Goal: Find specific page/section: Find specific page/section

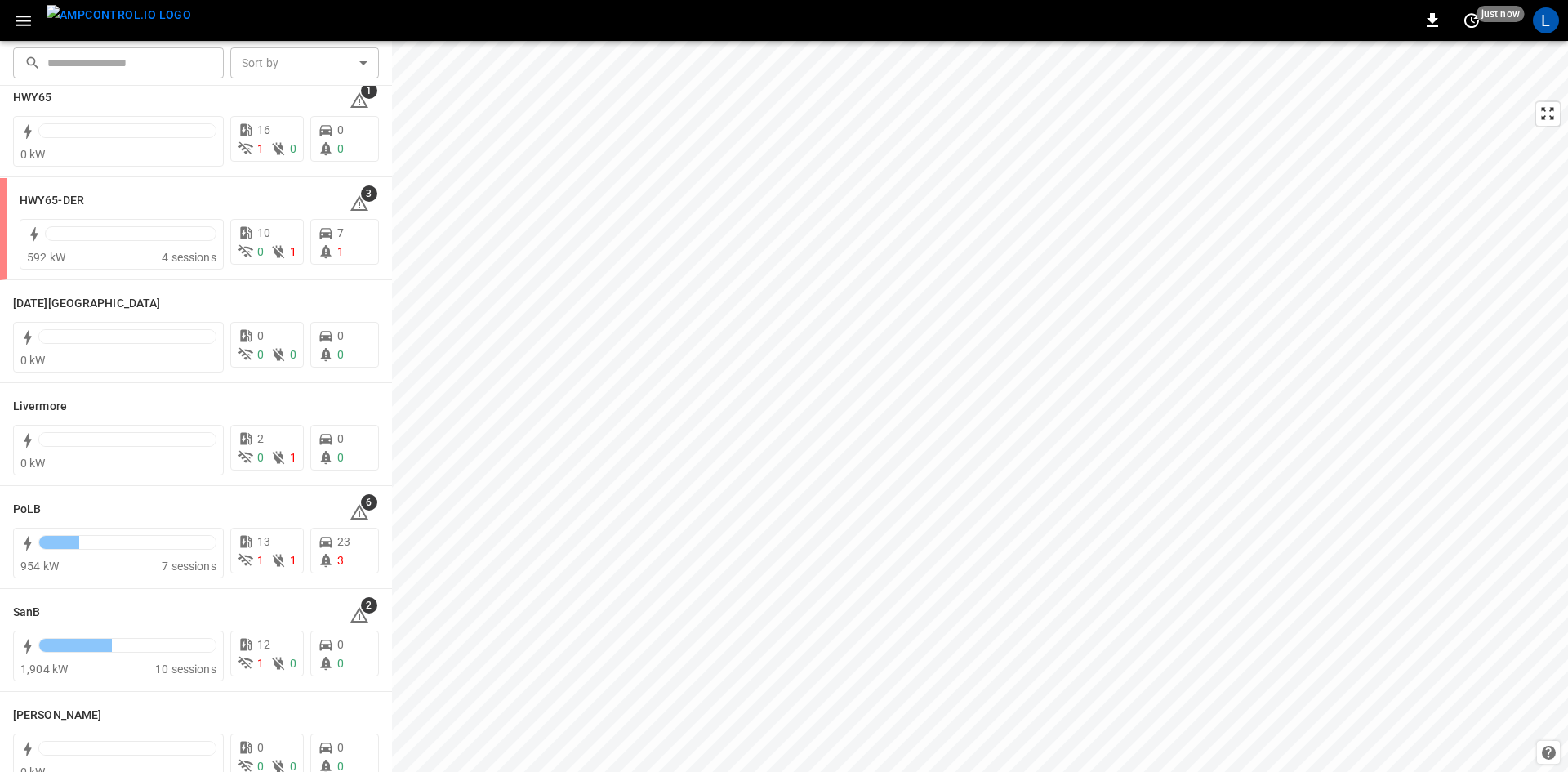
scroll to position [164, 0]
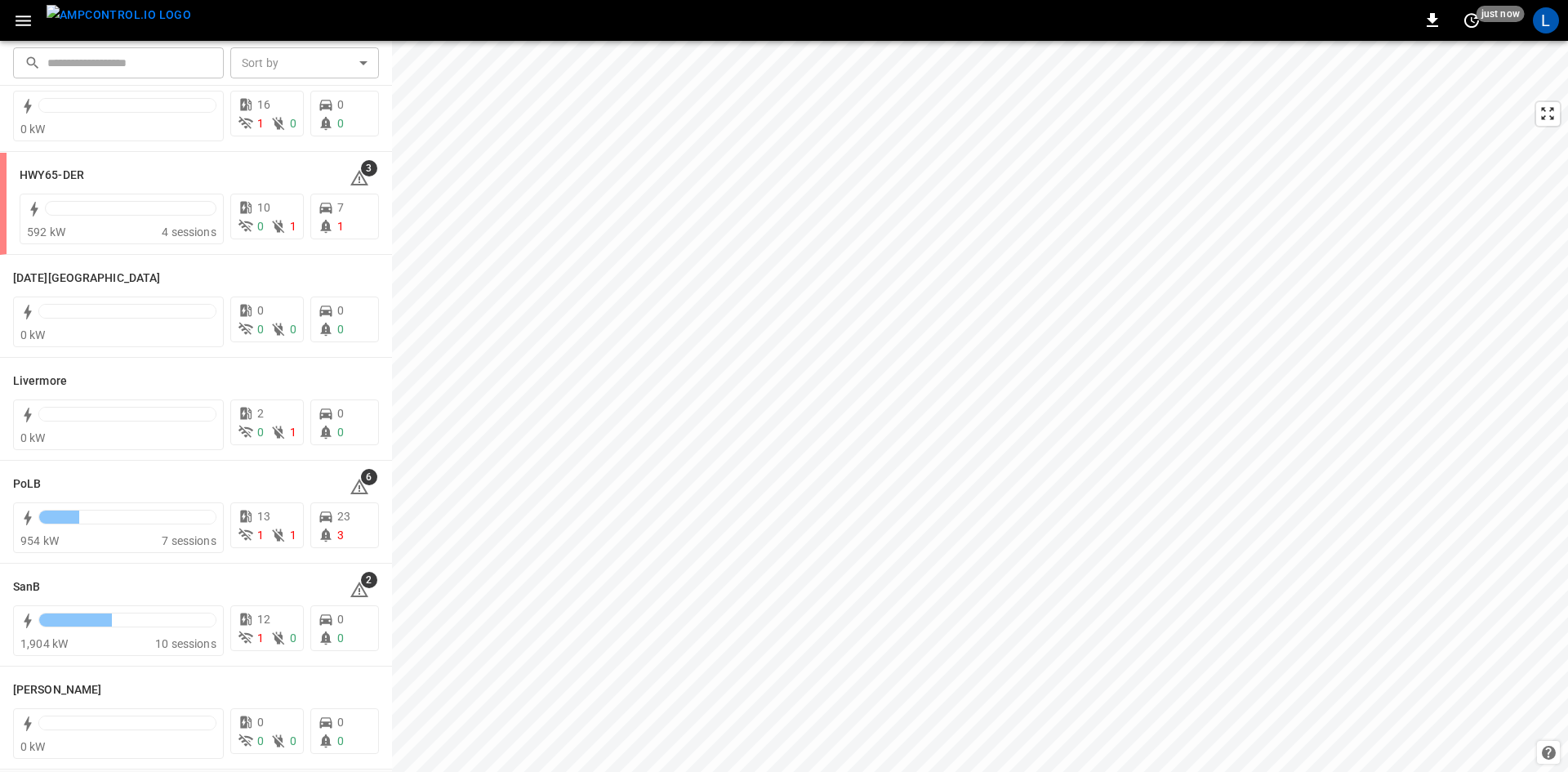
click at [19, 27] on icon "button" at bounding box center [23, 21] width 21 height 21
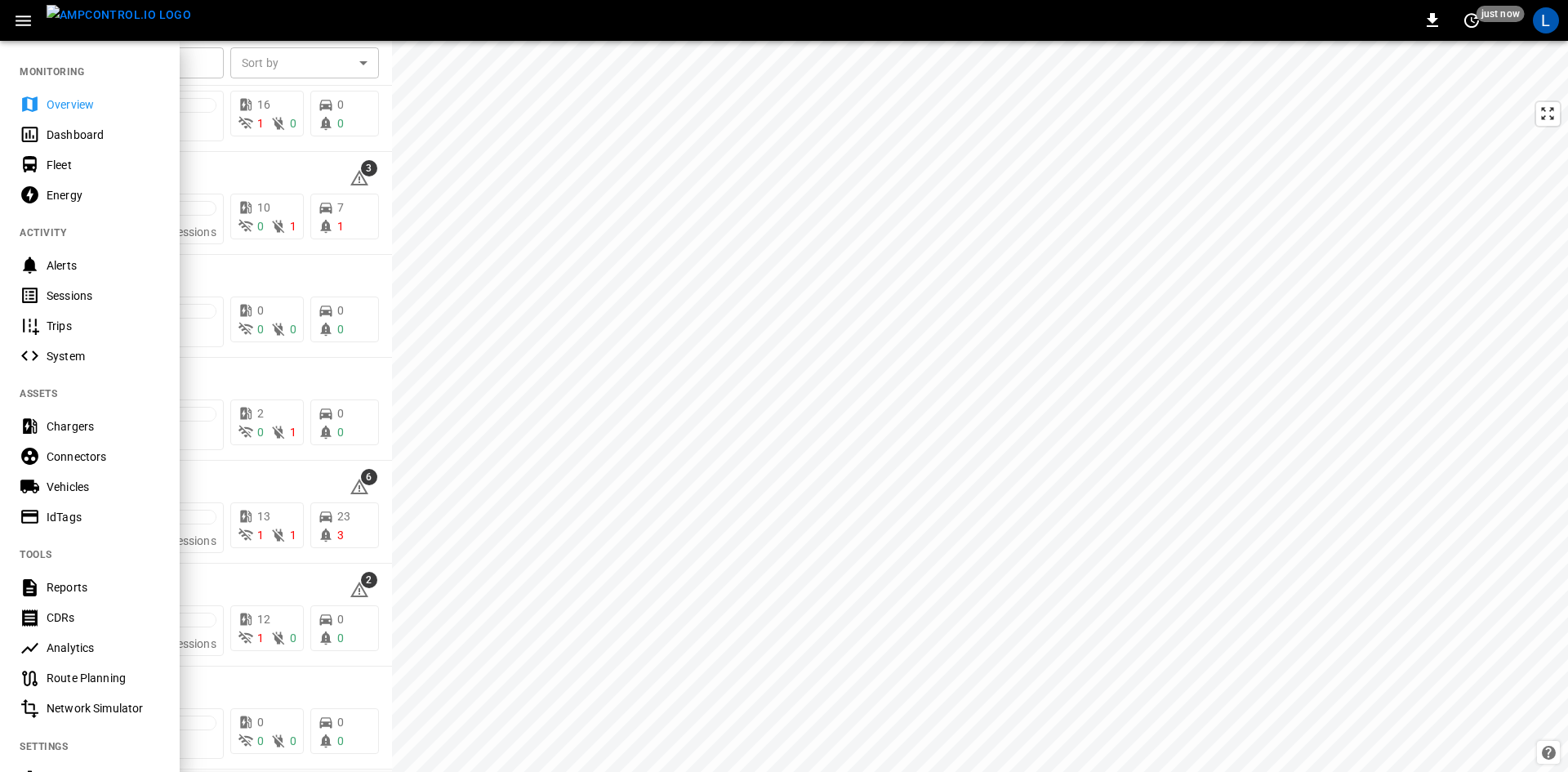
click at [149, 285] on div "Sessions" at bounding box center [89, 295] width 180 height 30
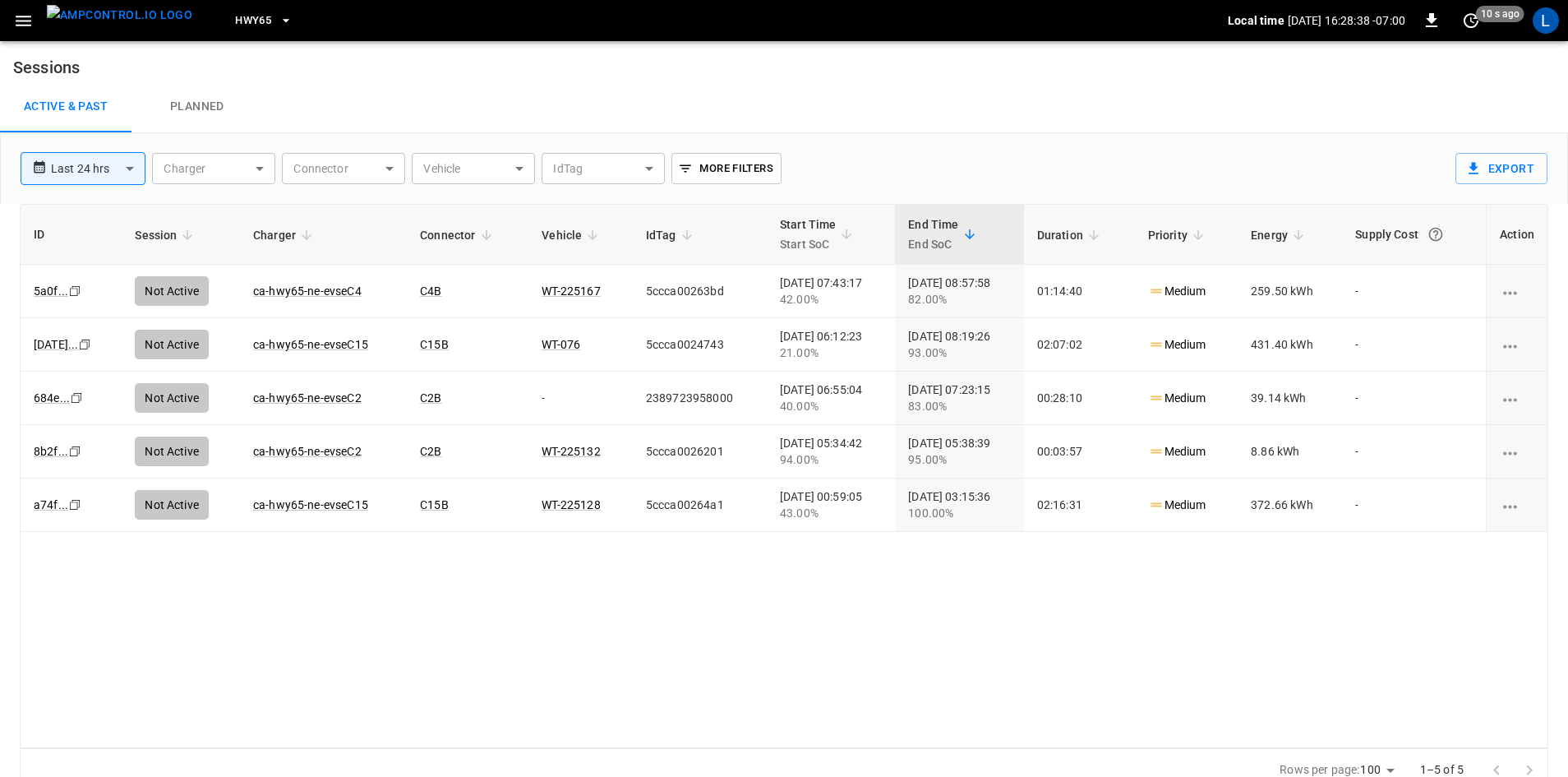
click at [244, 5] on div "HWY65" at bounding box center [716, 21] width 1022 height 39
click at [239, 19] on span "HWY65" at bounding box center [253, 21] width 36 height 19
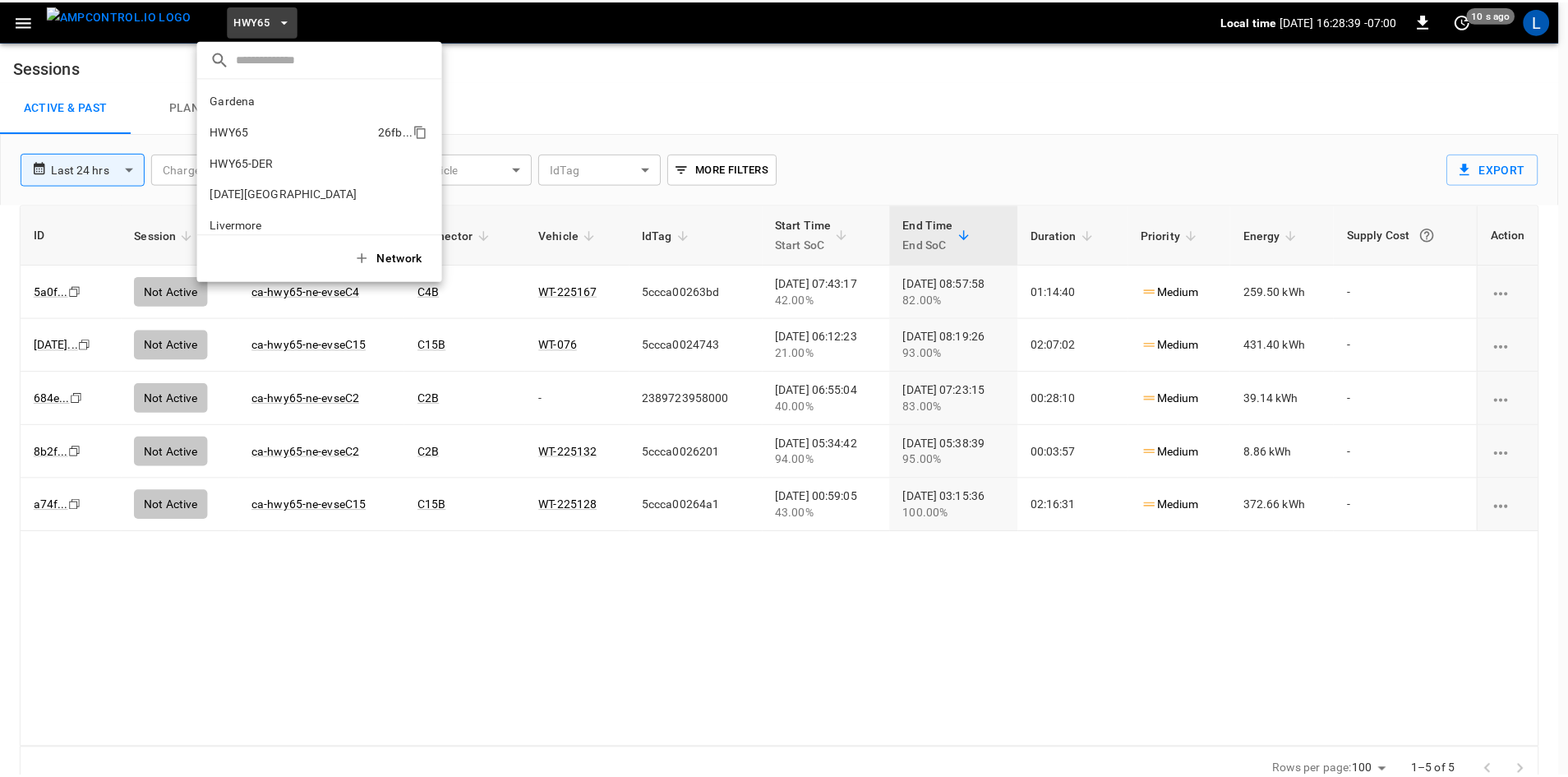
scroll to position [26, 0]
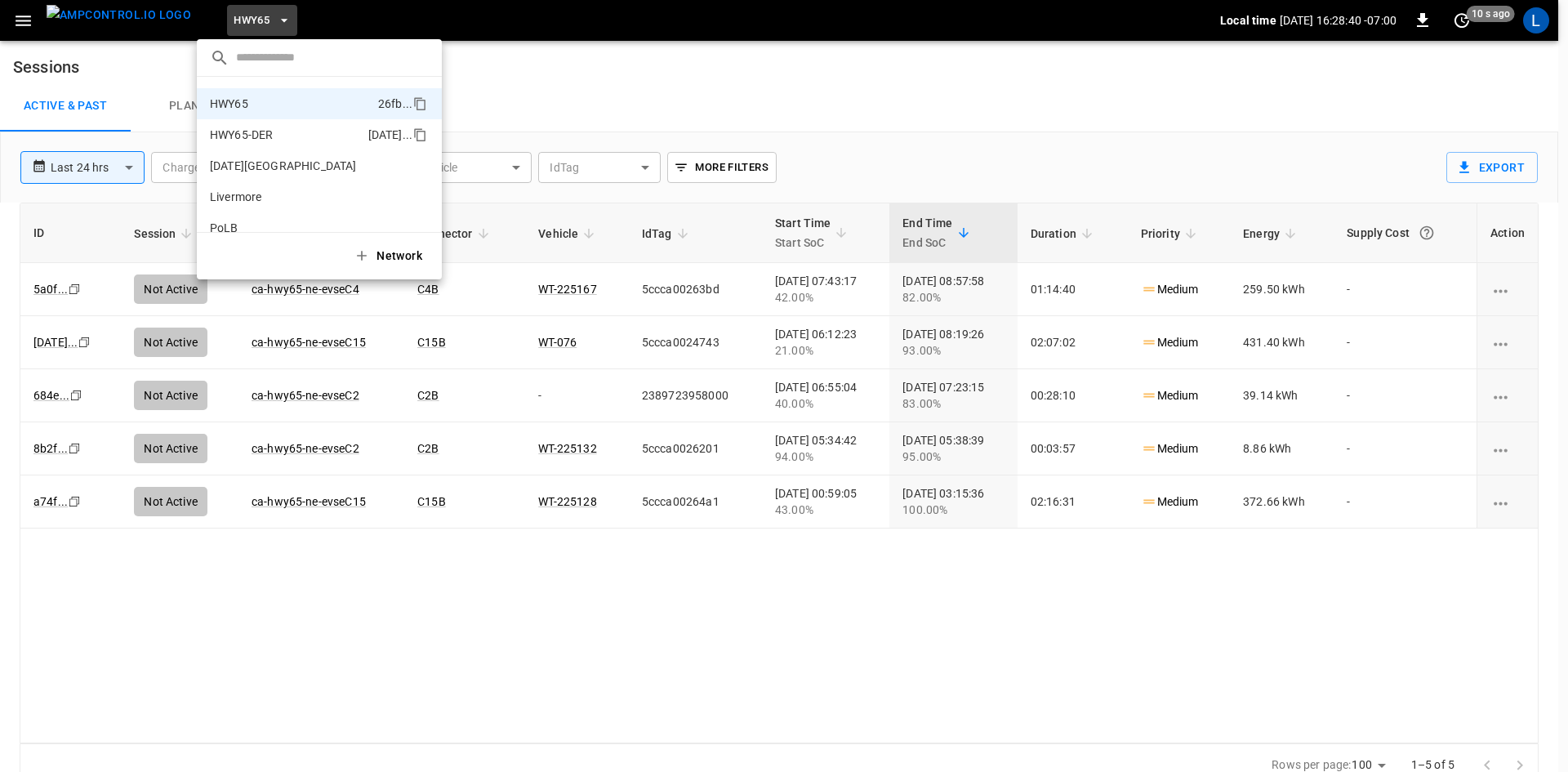
click at [309, 137] on p "HWY65-DER" at bounding box center [286, 134] width 152 height 16
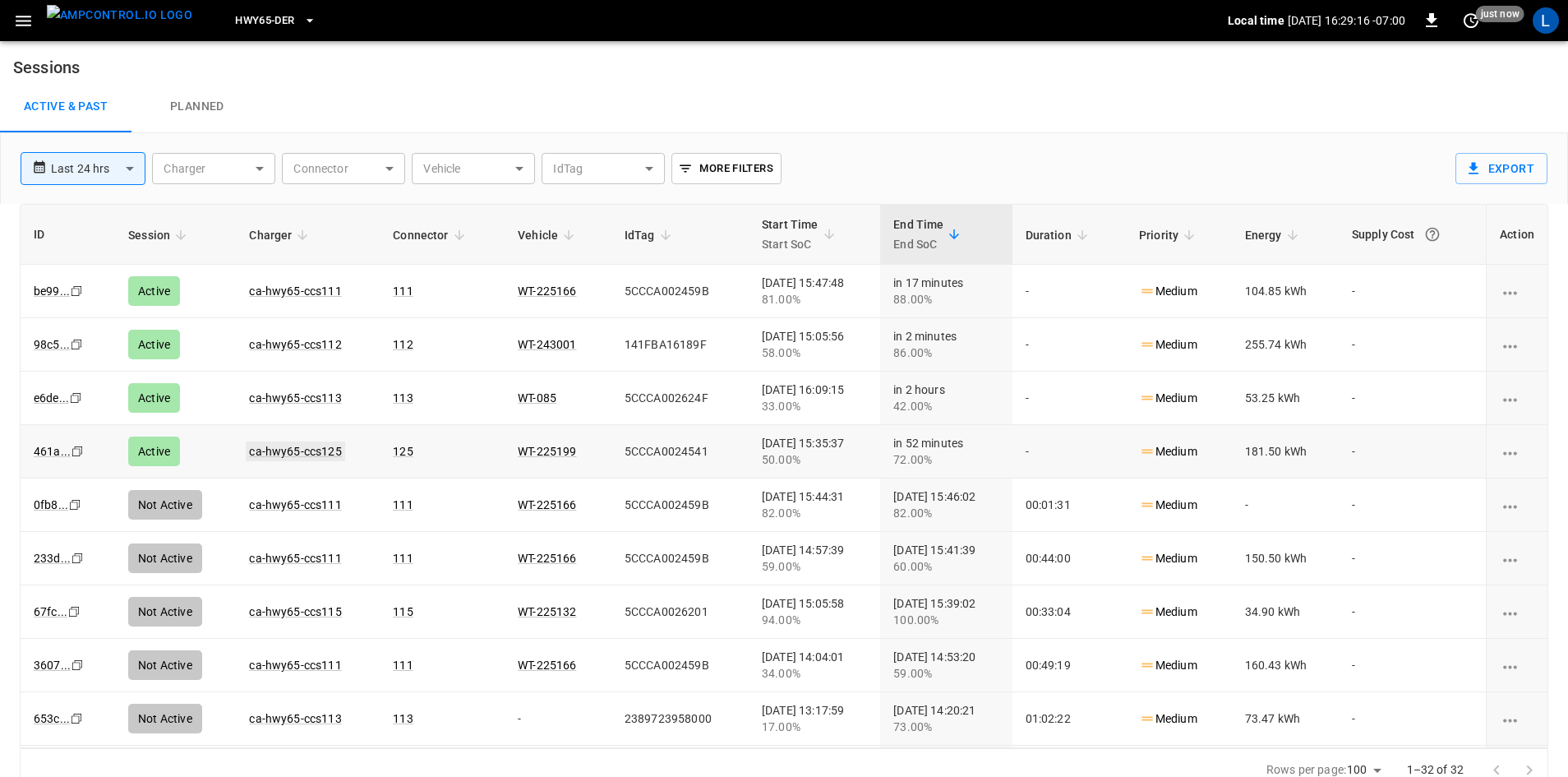
click at [305, 447] on link "ca-hwy65-ccs125" at bounding box center [295, 451] width 99 height 20
click at [286, 395] on link "ca-hwy65-ccs113" at bounding box center [295, 398] width 99 height 20
click at [284, 341] on link "ca-hwy65-ccs112" at bounding box center [295, 344] width 99 height 20
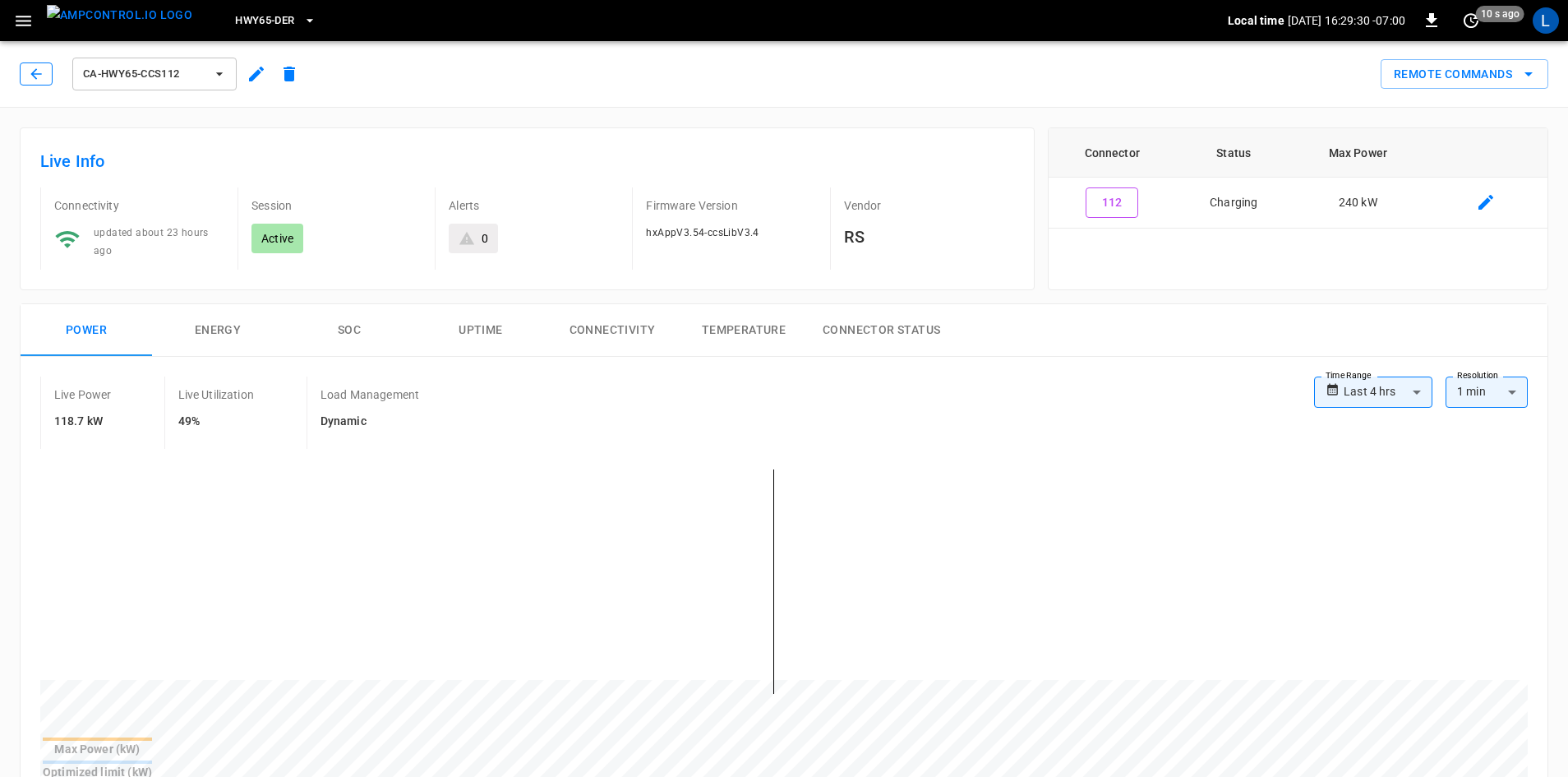
click at [44, 70] on button "button" at bounding box center [36, 74] width 33 height 23
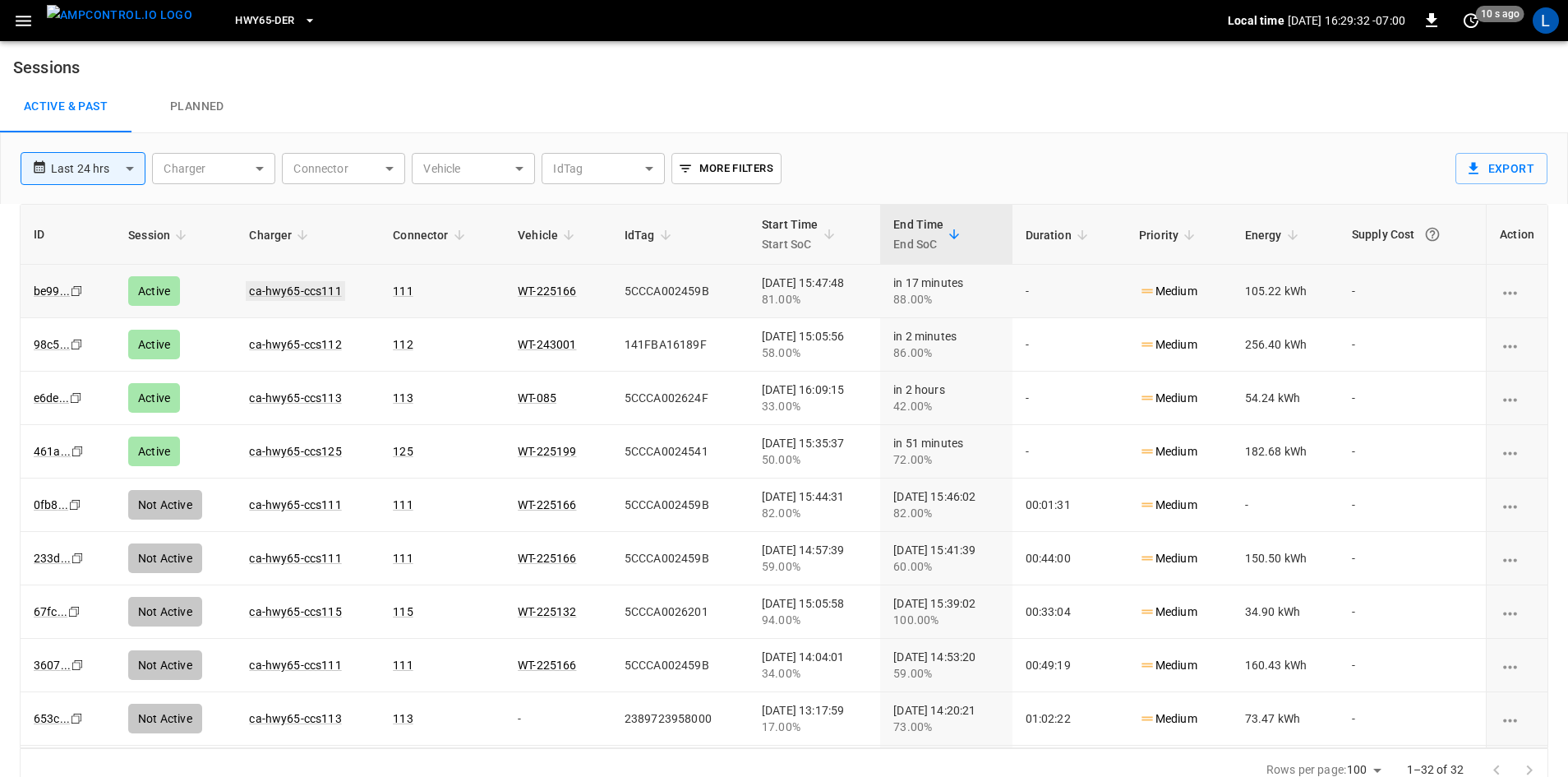
click at [273, 290] on link "ca-hwy65-ccs111" at bounding box center [295, 291] width 99 height 20
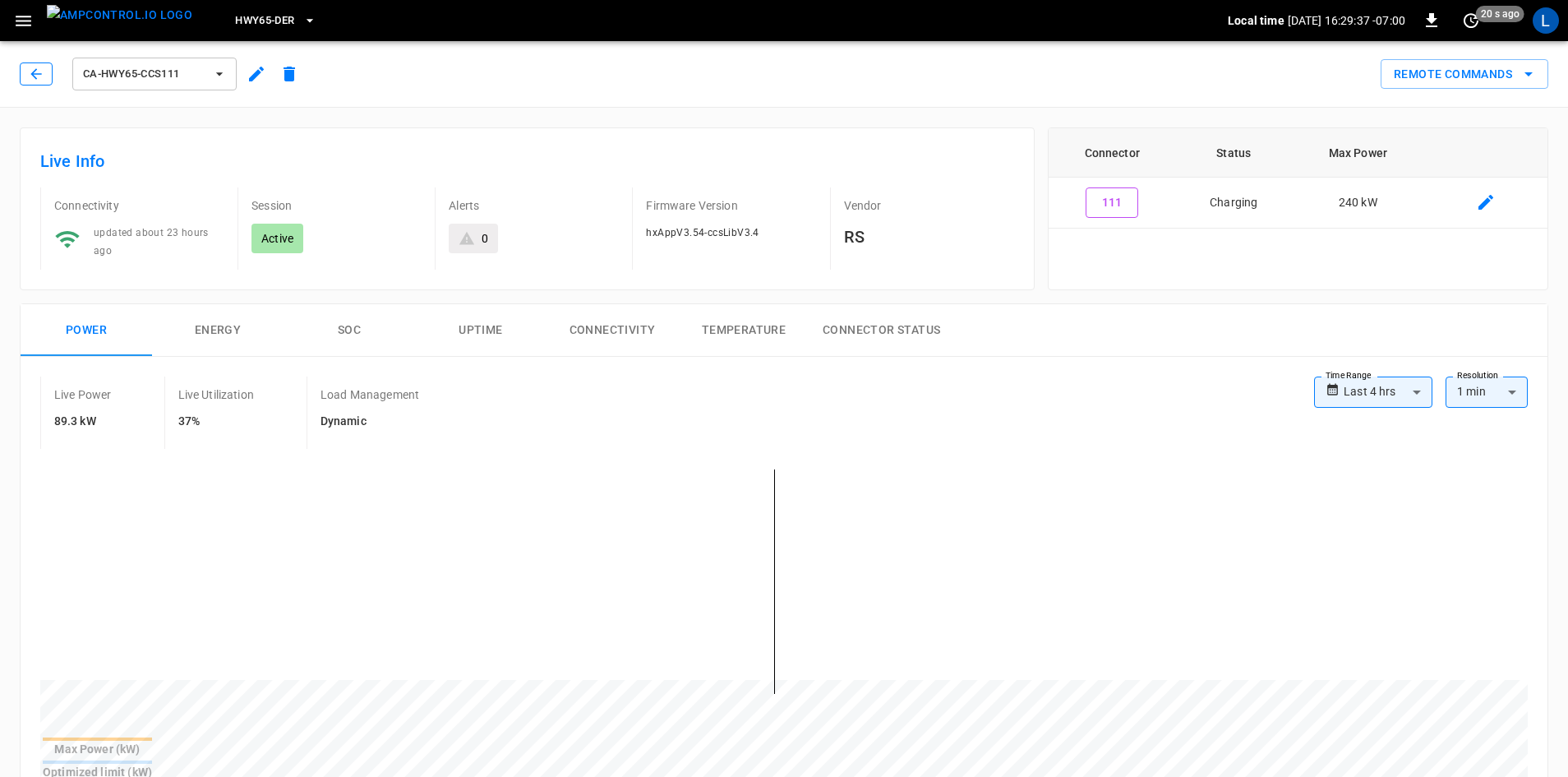
click at [39, 75] on icon "button" at bounding box center [36, 74] width 16 height 16
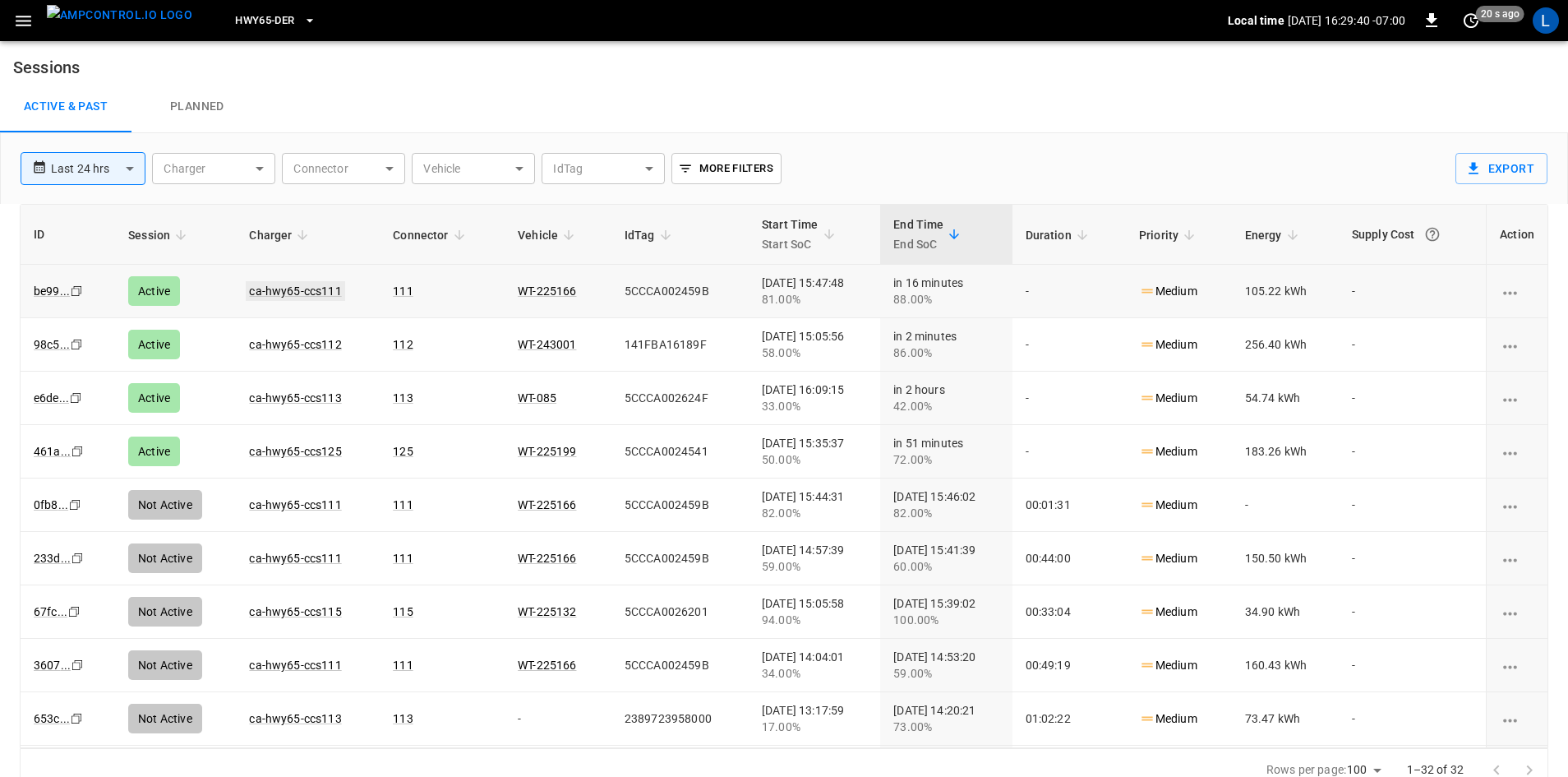
click at [265, 287] on link "ca-hwy65-ccs111" at bounding box center [295, 291] width 99 height 20
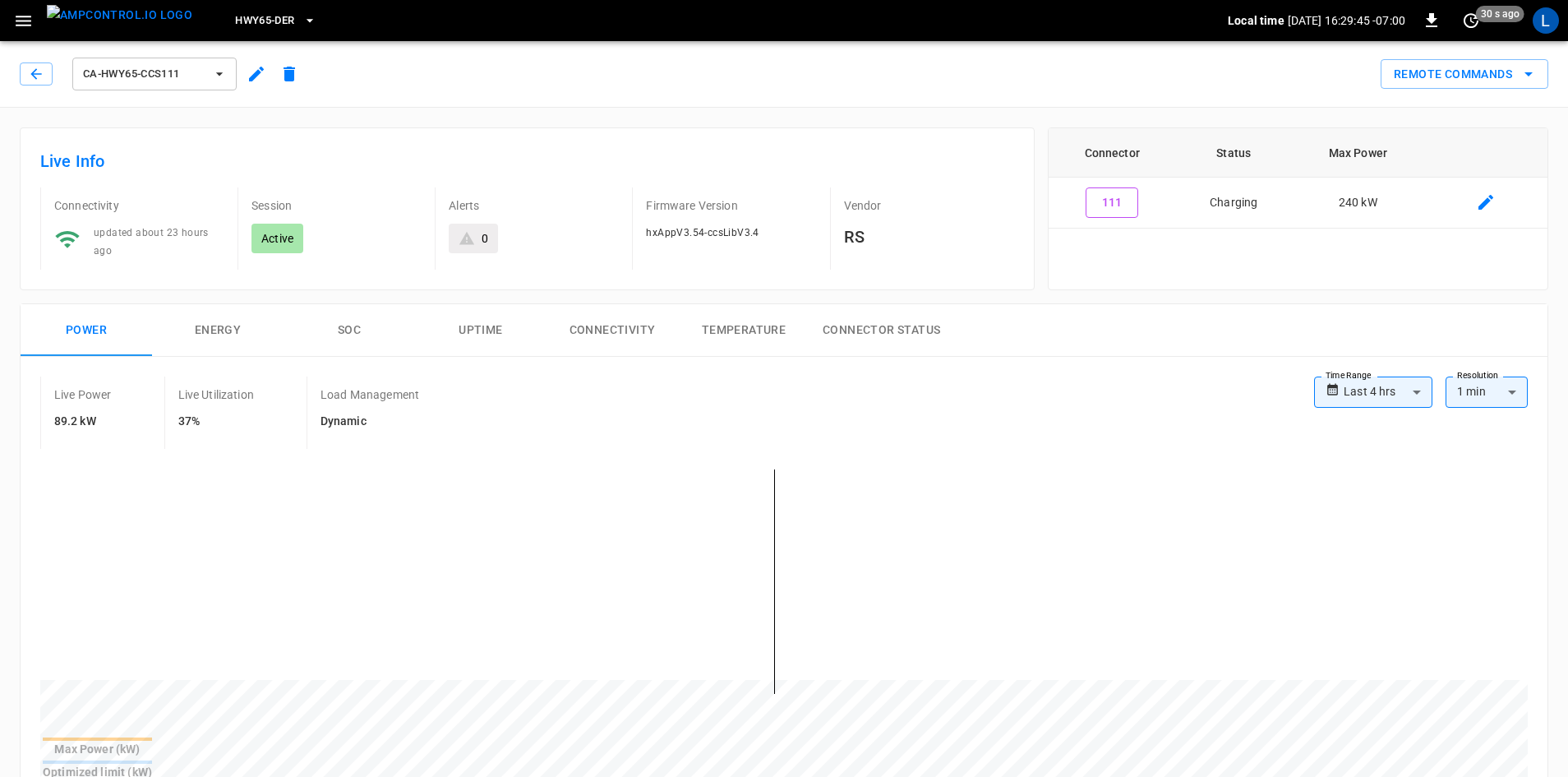
click at [354, 330] on button "SOC" at bounding box center [349, 330] width 131 height 52
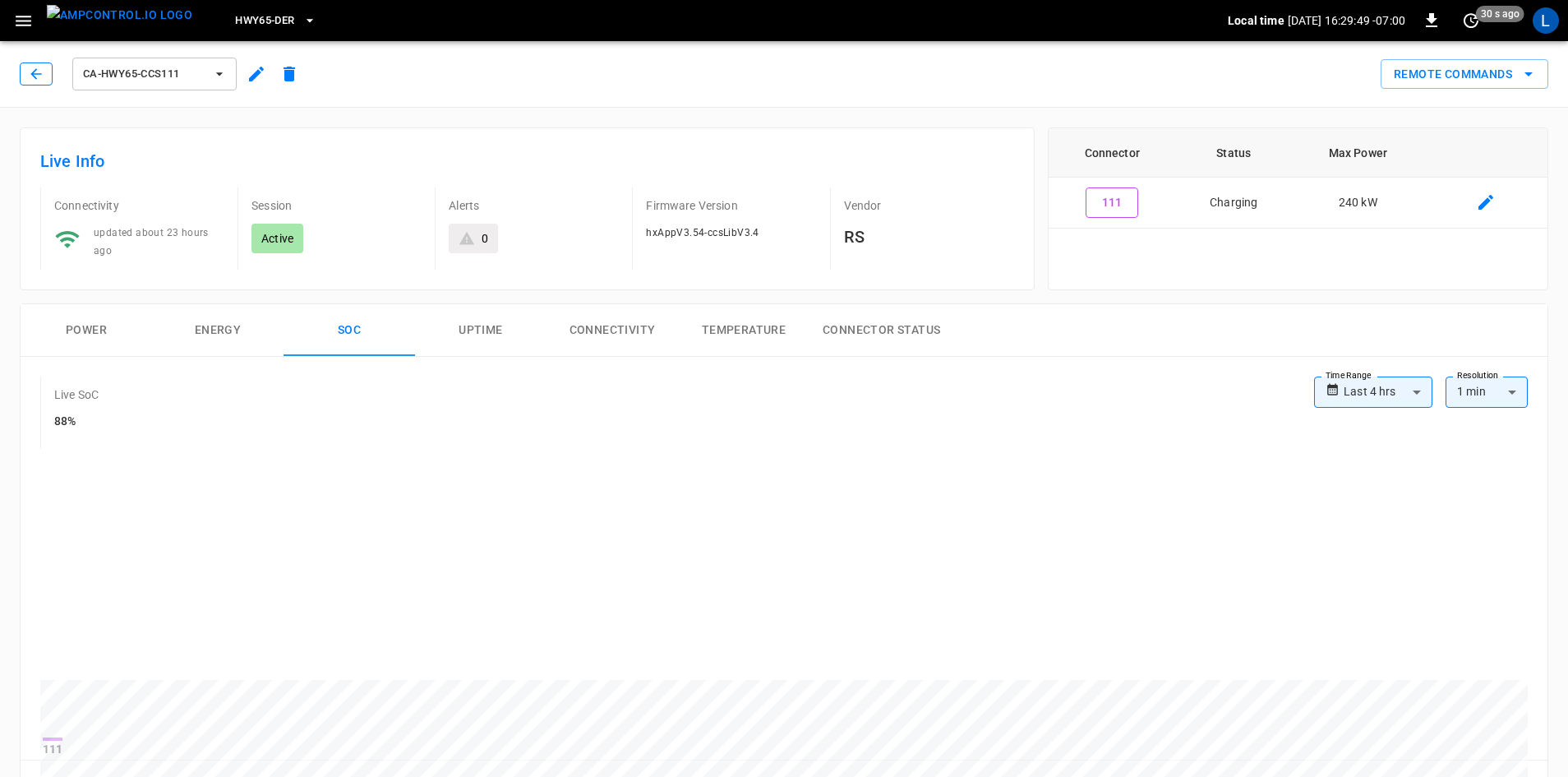
click at [43, 69] on icon "button" at bounding box center [36, 74] width 16 height 16
